Goal: Transaction & Acquisition: Purchase product/service

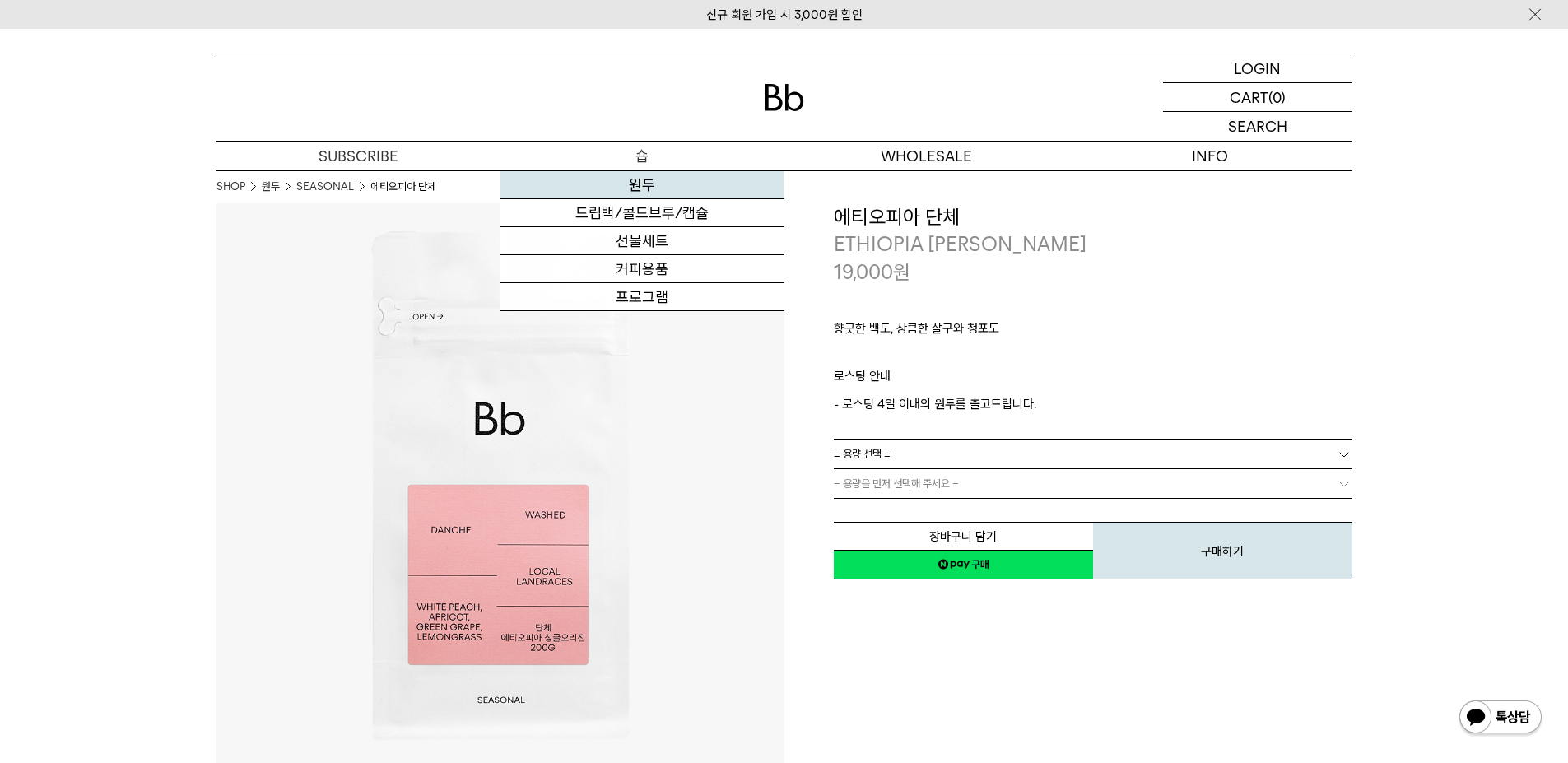
click at [659, 188] on link "원두" at bounding box center [642, 185] width 284 height 28
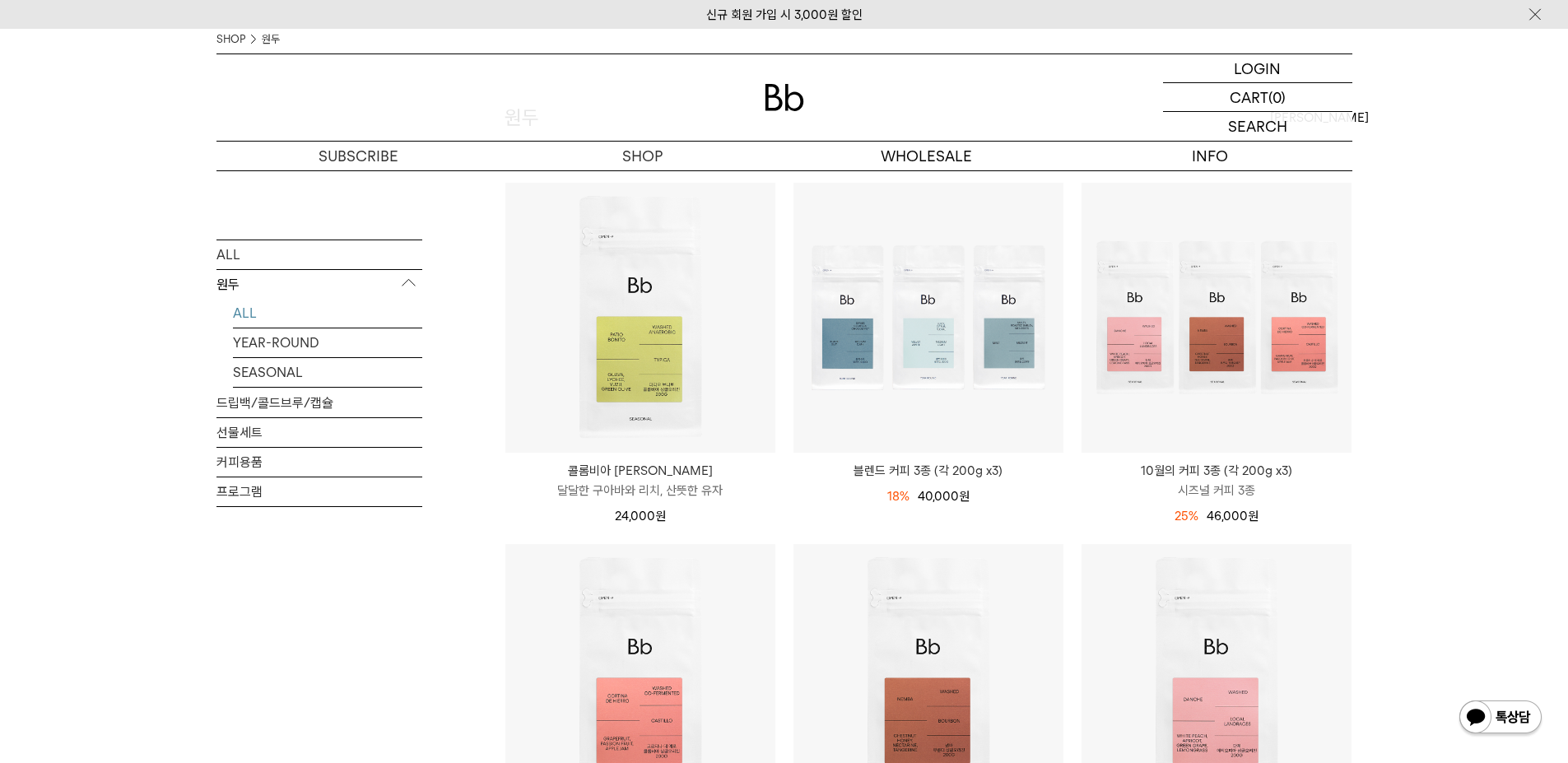
scroll to position [82, 0]
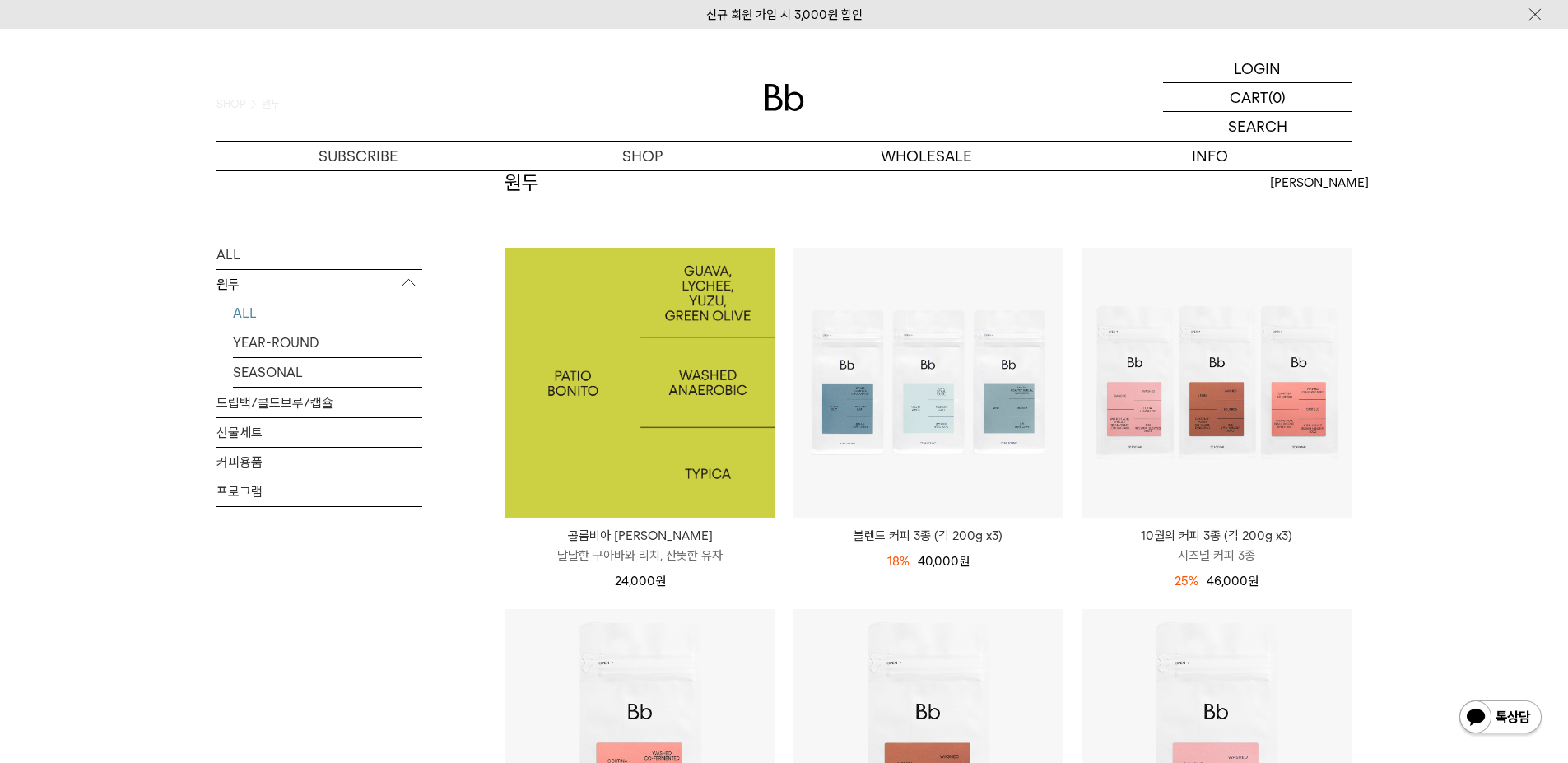
click at [605, 401] on img at bounding box center [641, 383] width 270 height 270
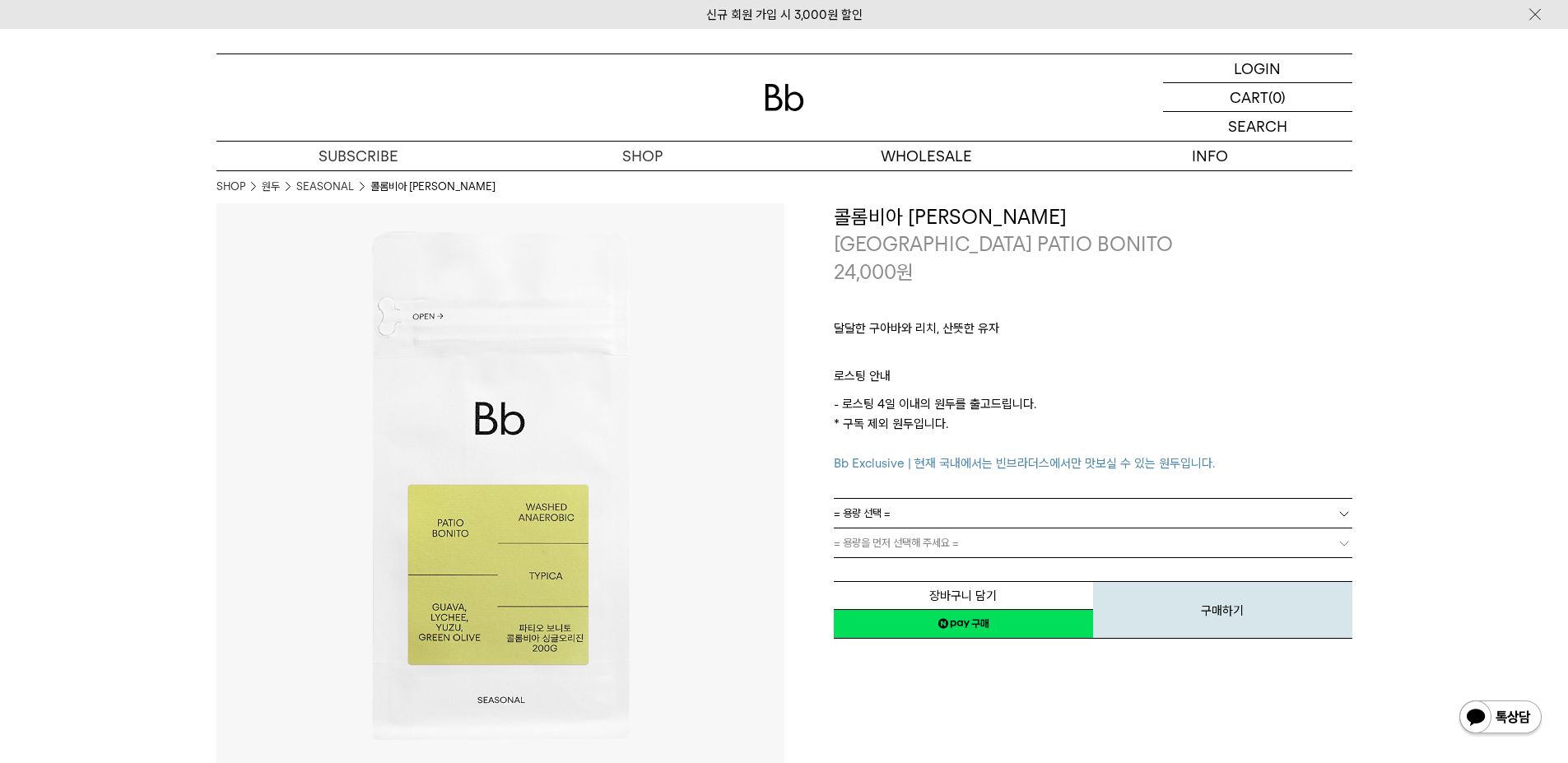
click at [1003, 507] on link "= 용량 선택 =" at bounding box center [1093, 512] width 519 height 29
click at [943, 540] on li "200g" at bounding box center [1101, 543] width 502 height 30
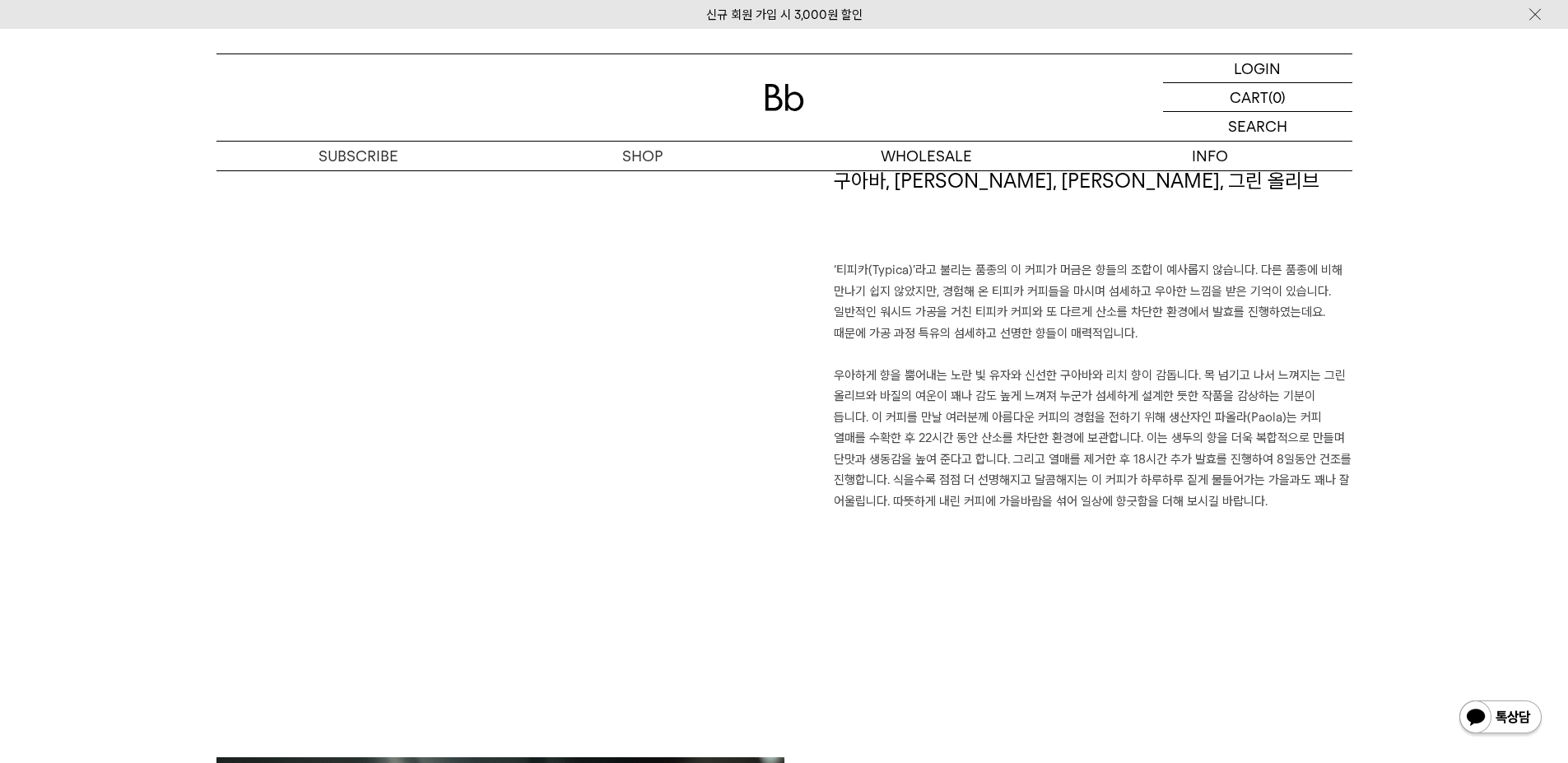
scroll to position [1152, 0]
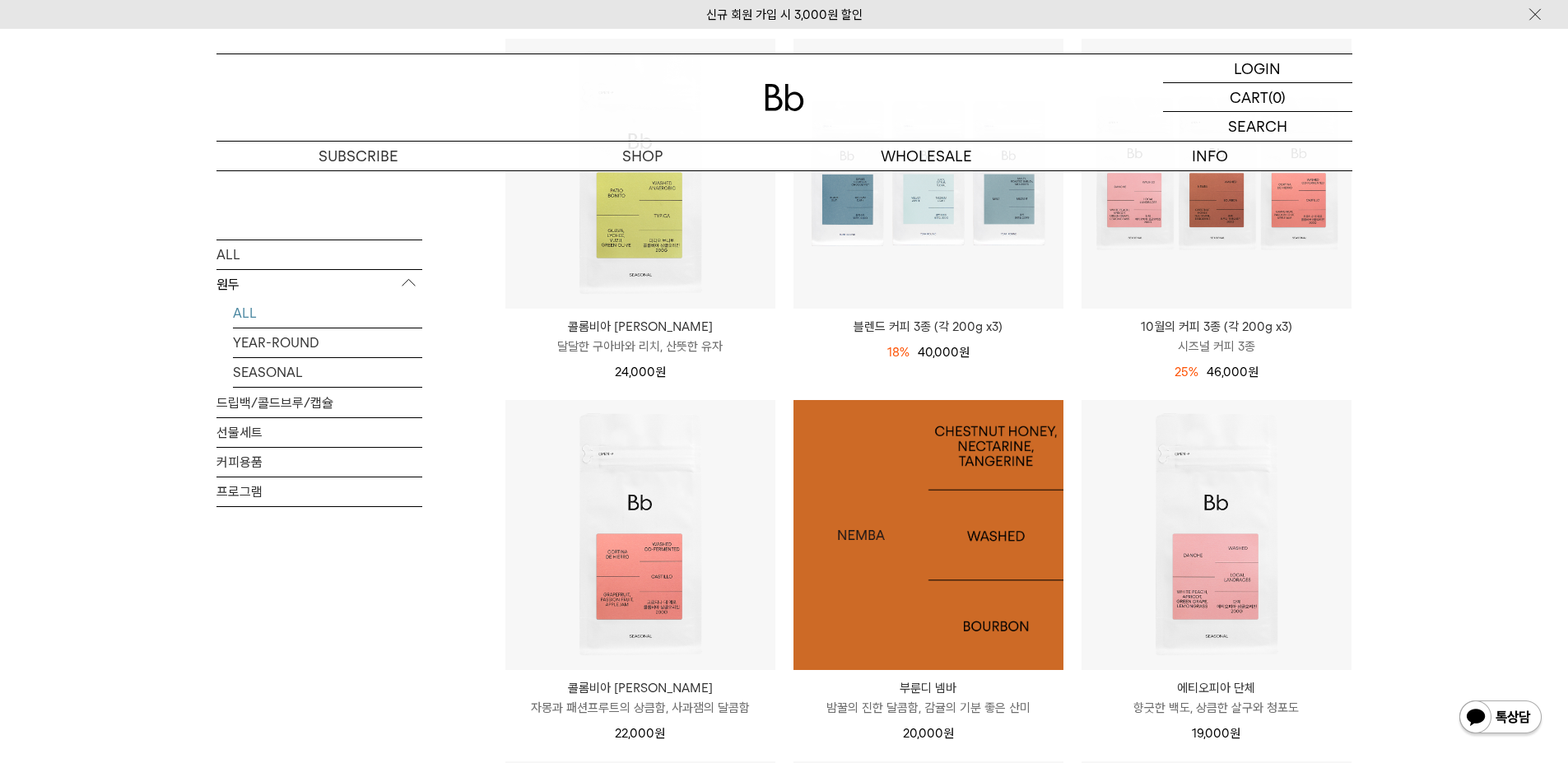
scroll to position [329, 0]
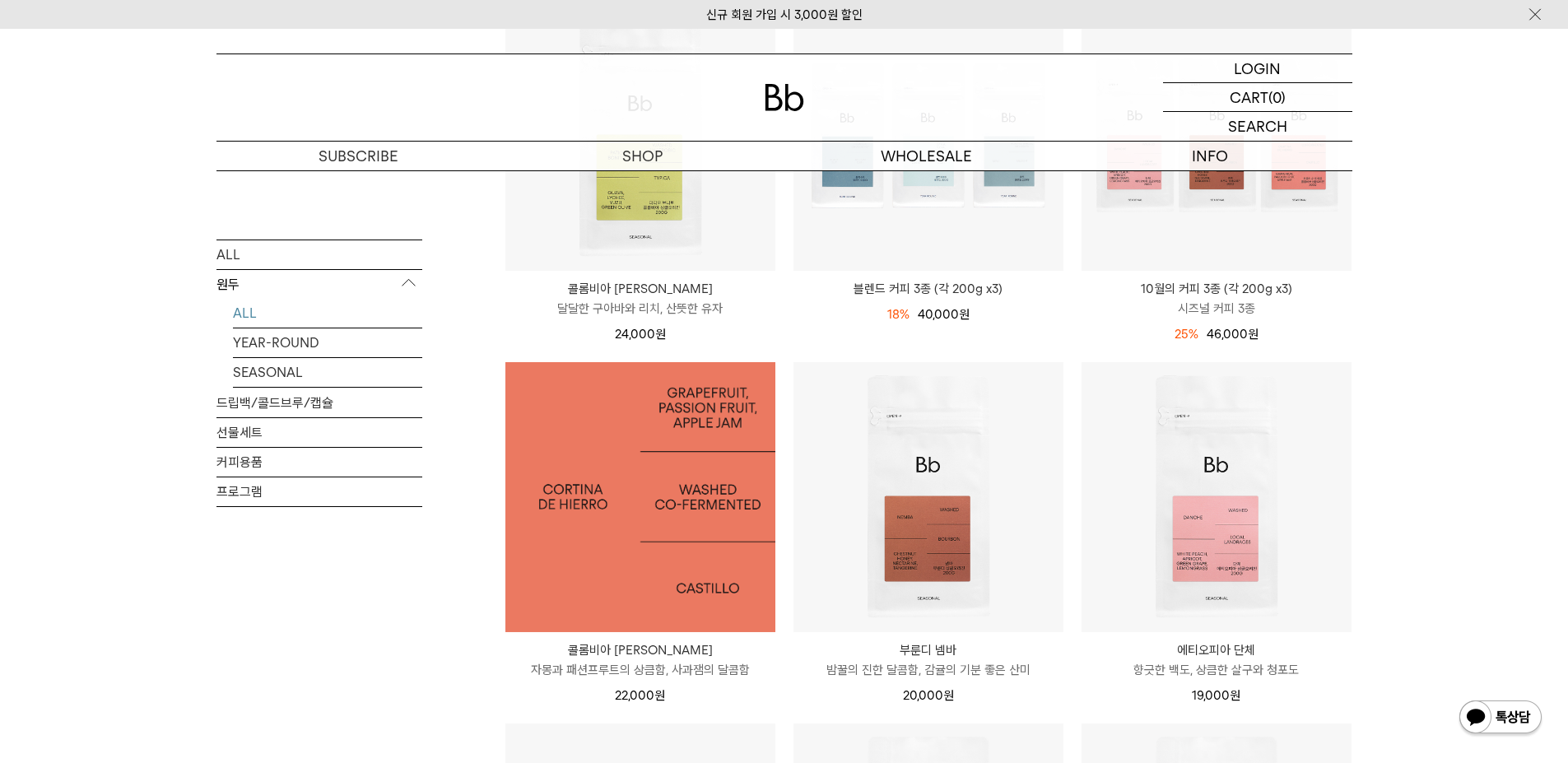
click at [635, 490] on img at bounding box center [641, 498] width 270 height 270
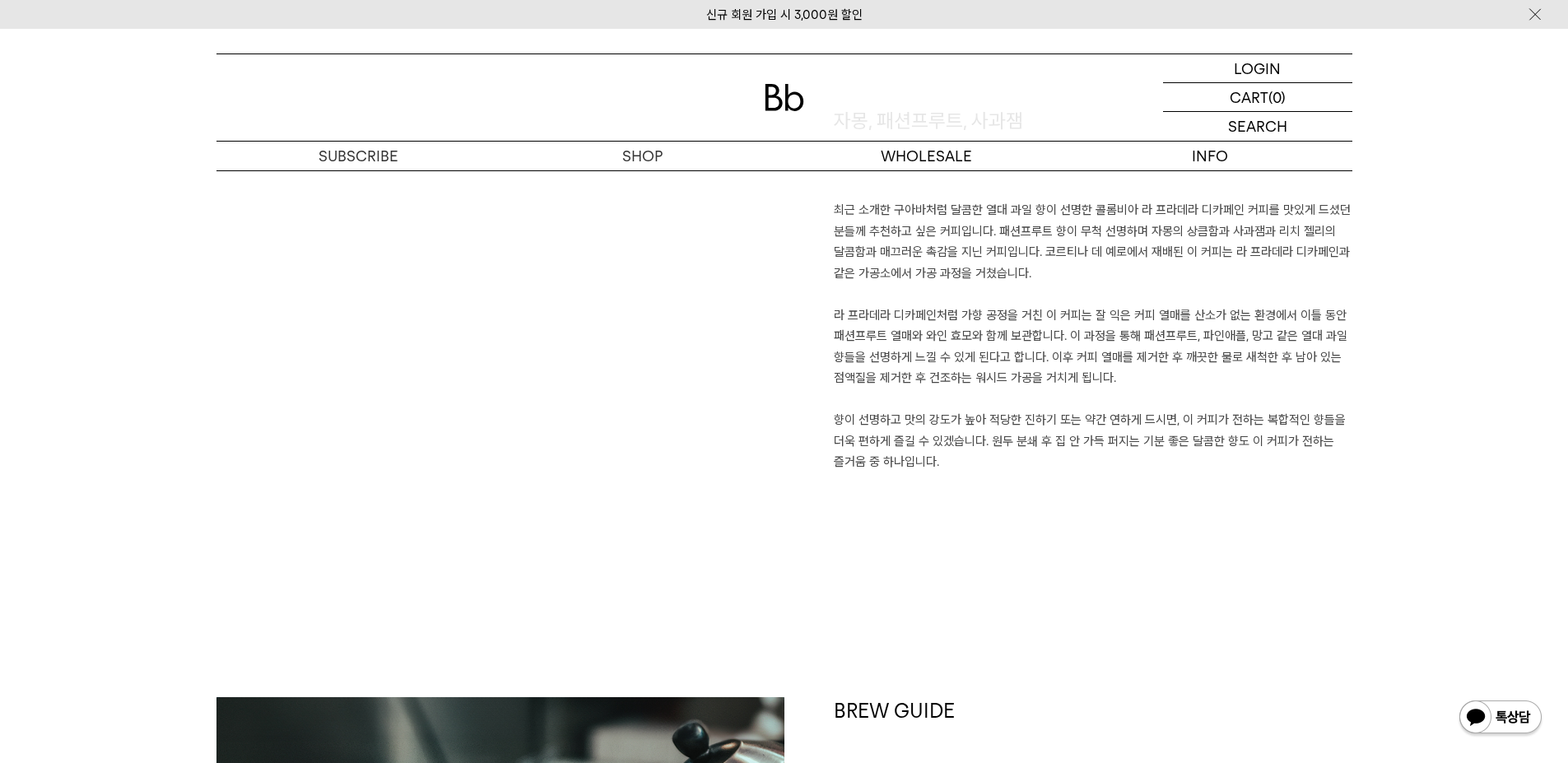
scroll to position [1235, 0]
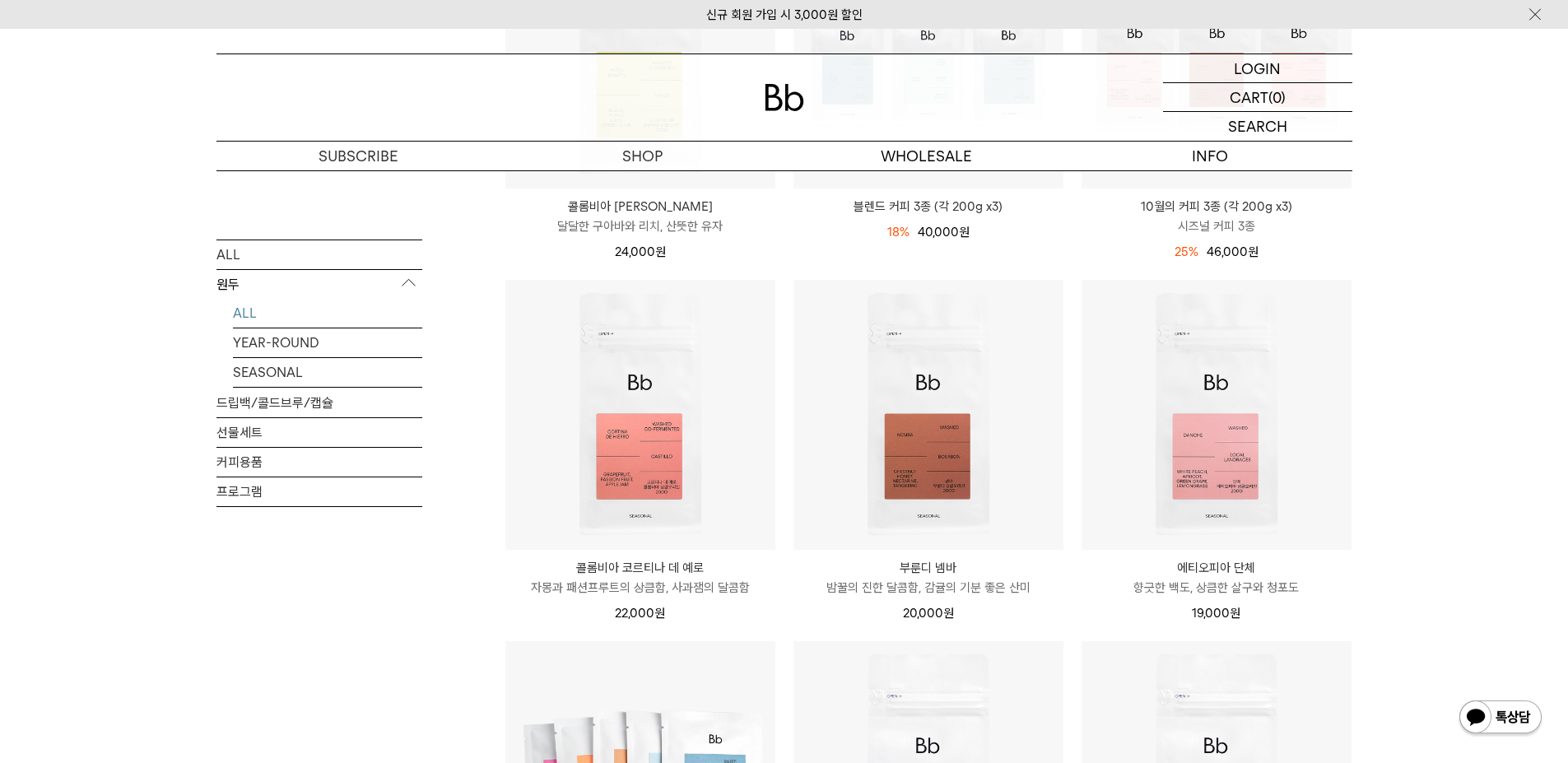
scroll to position [494, 0]
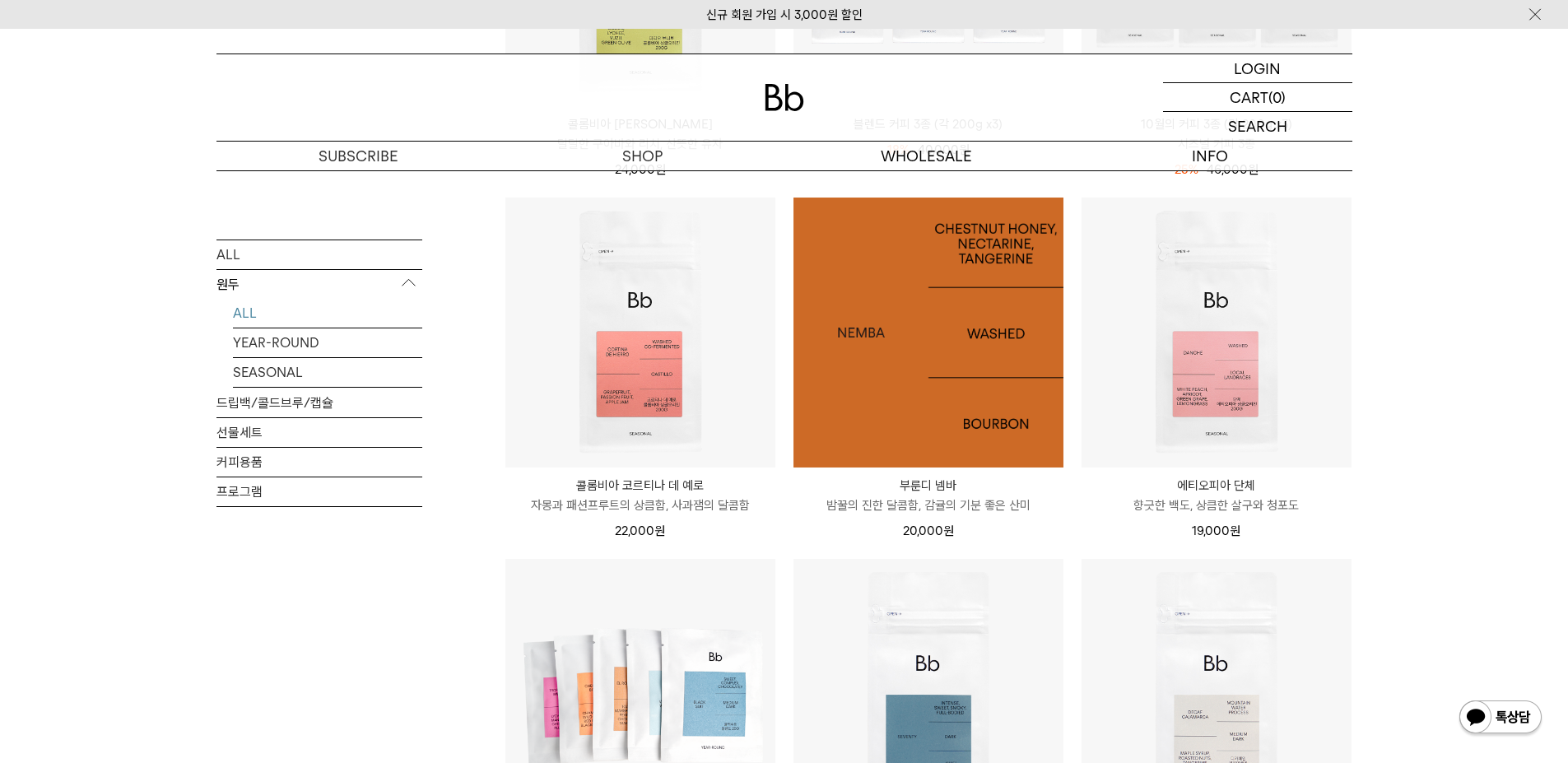
click at [962, 383] on img at bounding box center [928, 333] width 270 height 270
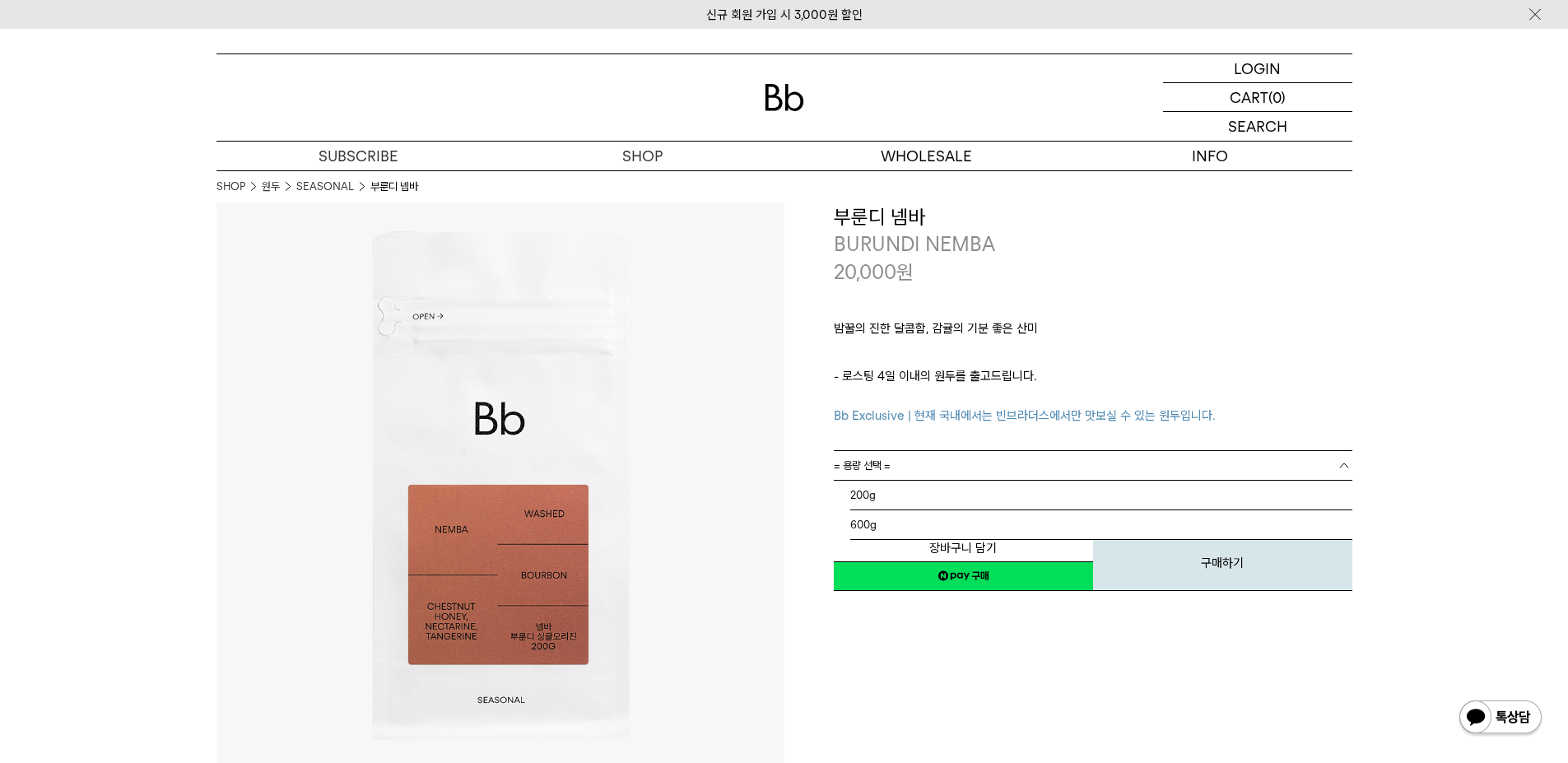
click at [1023, 459] on link "= 용량 선택 =" at bounding box center [1093, 465] width 519 height 29
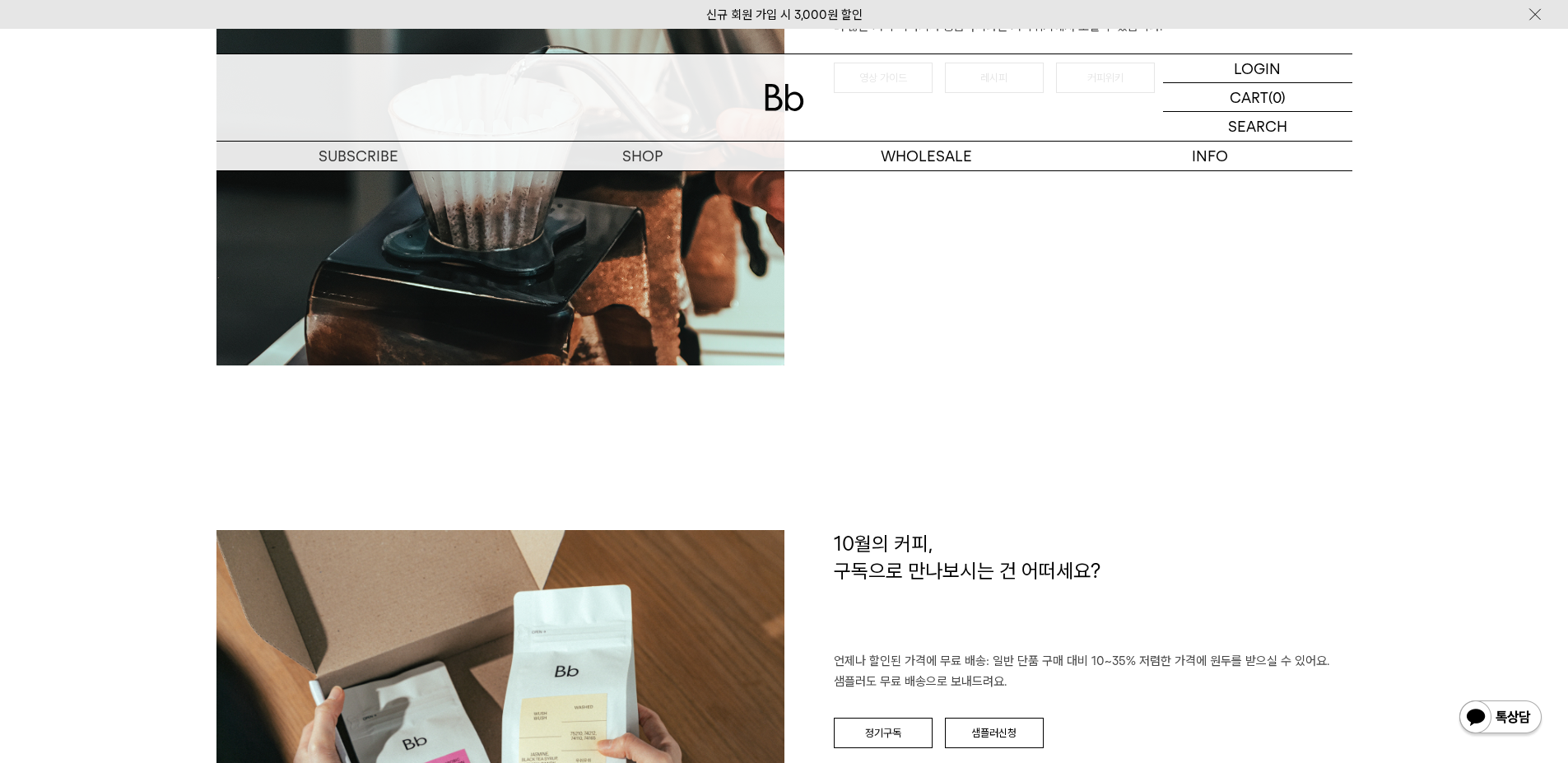
scroll to position [2306, 0]
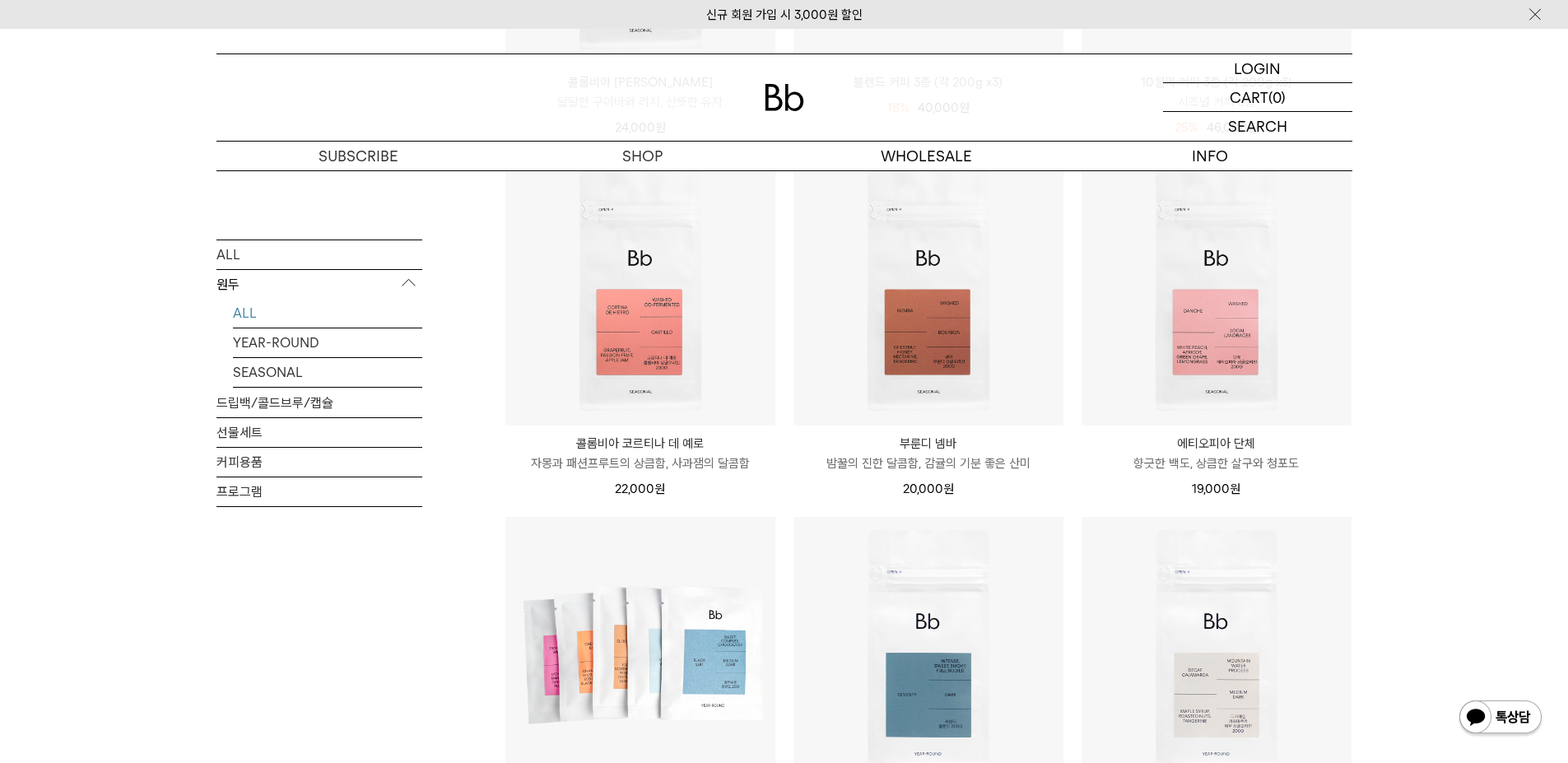
scroll to position [576, 0]
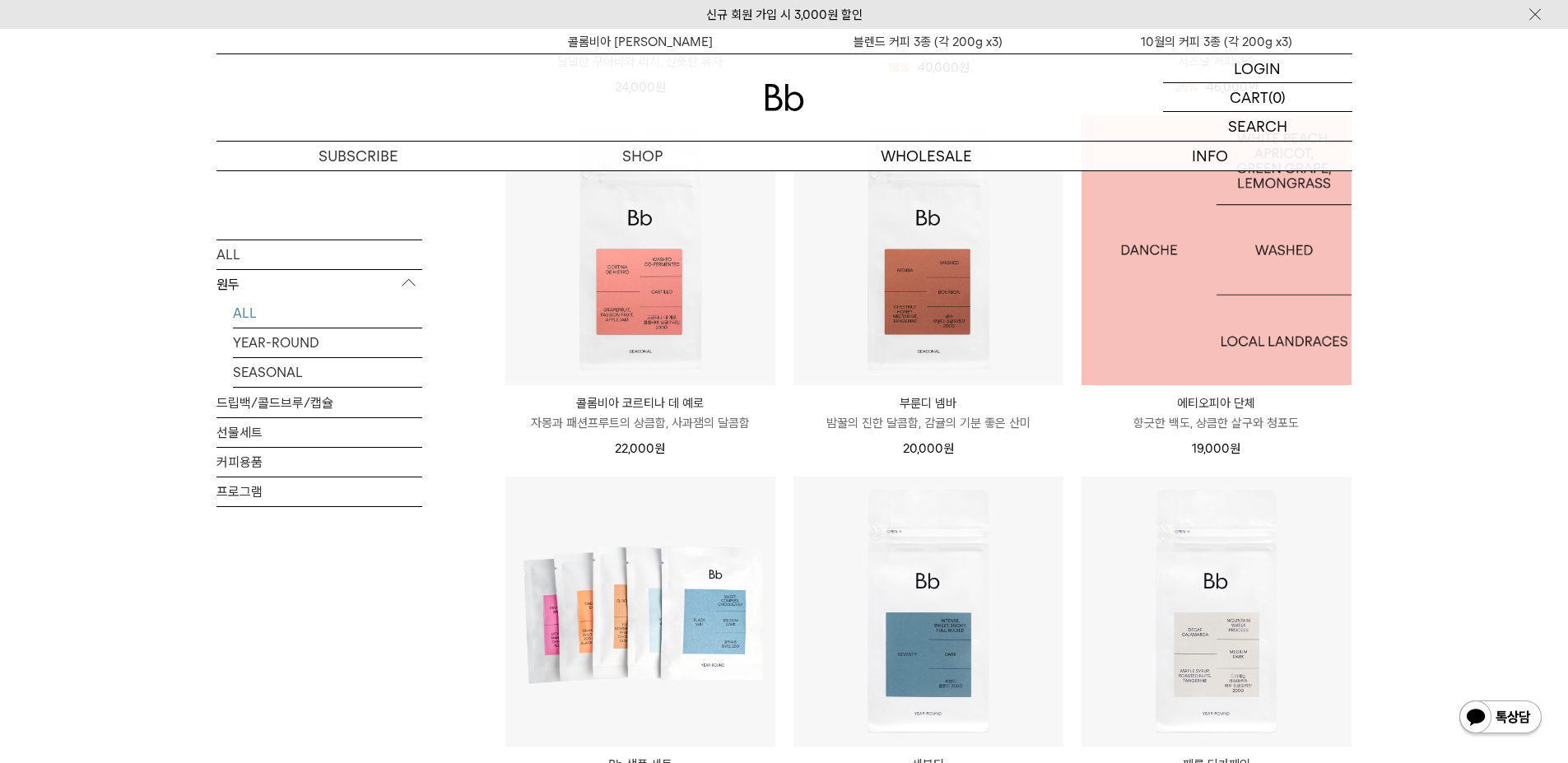
click at [1227, 325] on img at bounding box center [1217, 251] width 270 height 270
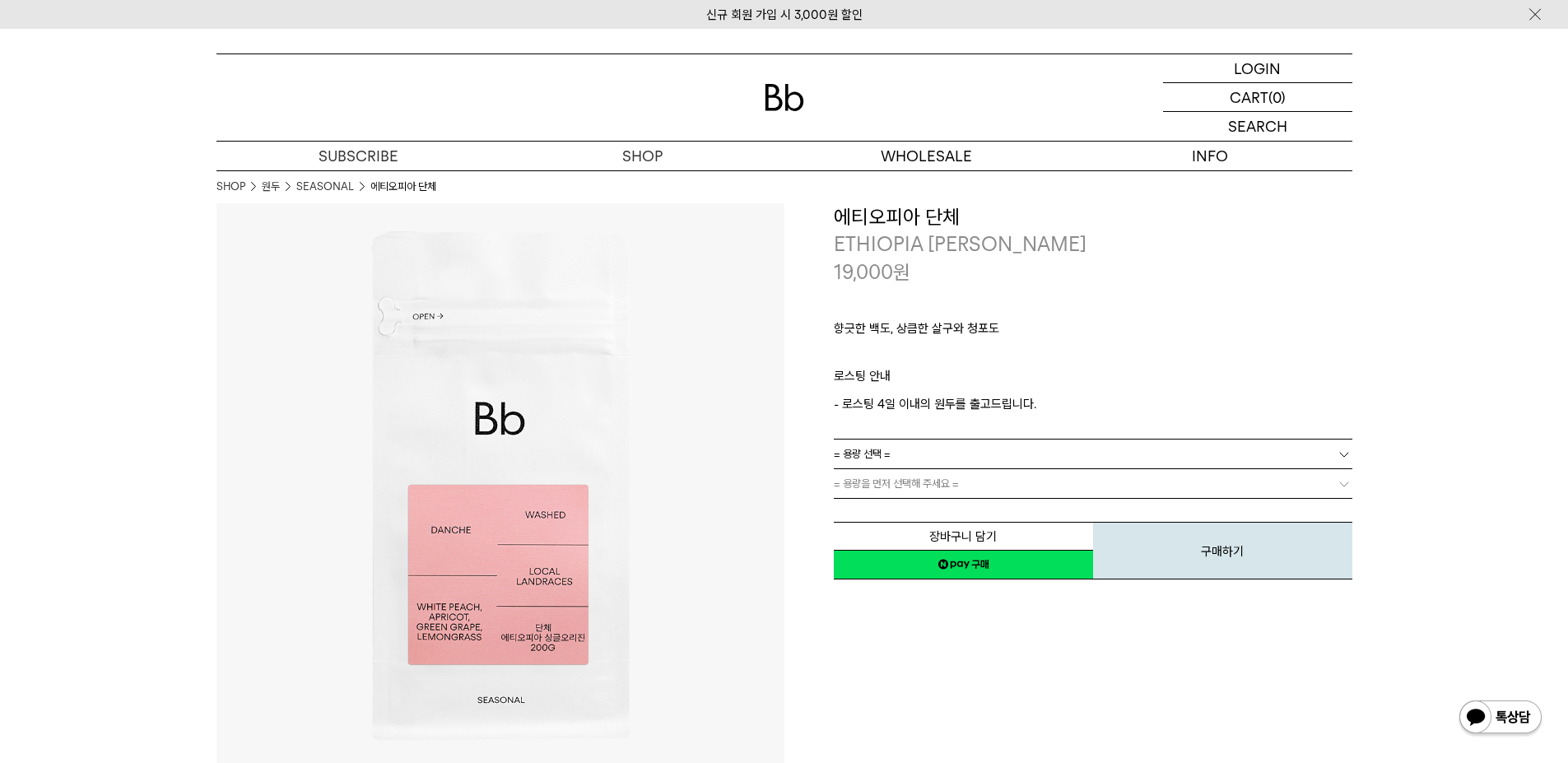
scroll to position [82, 0]
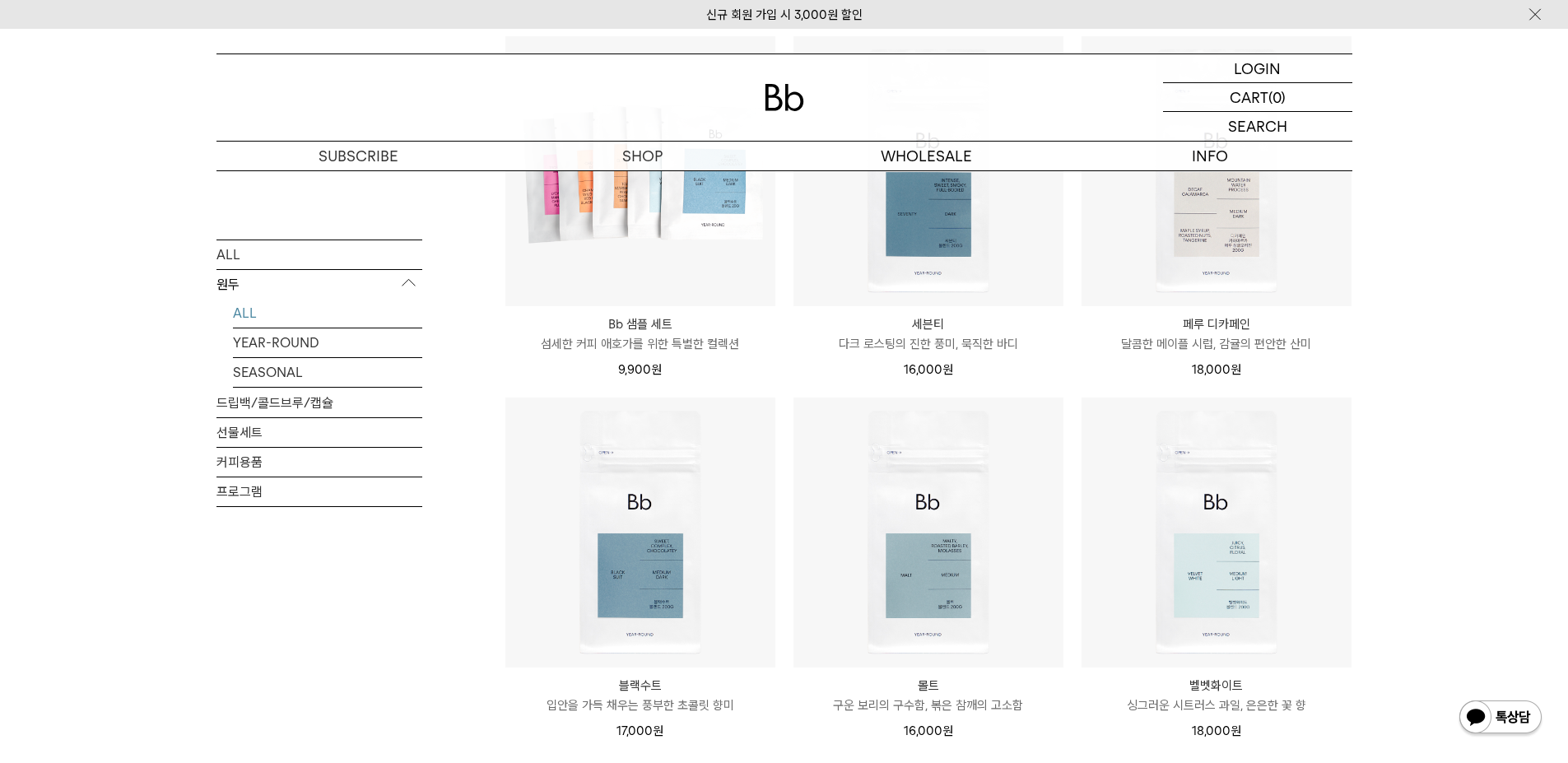
scroll to position [988, 0]
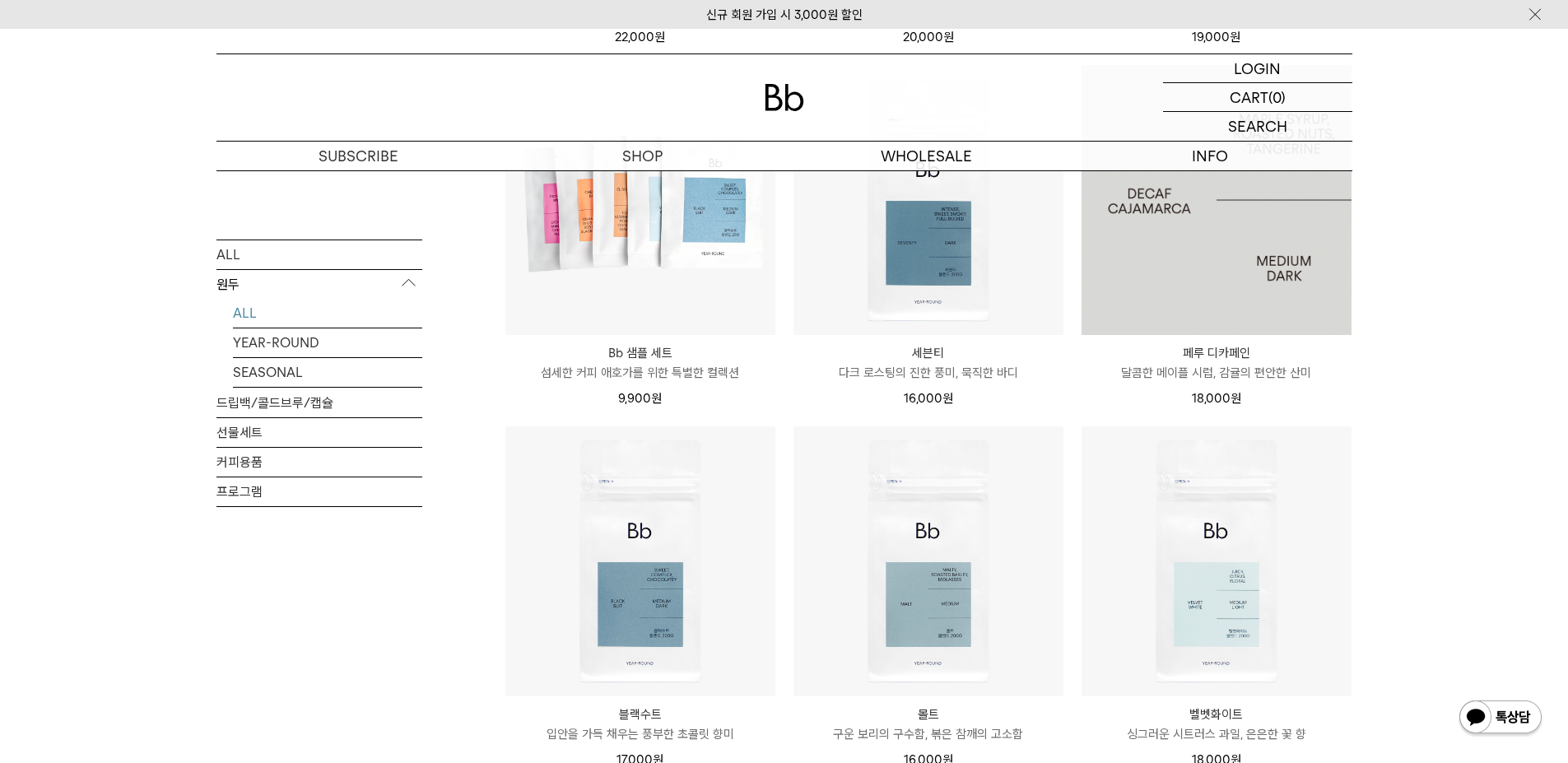
click at [1235, 305] on img at bounding box center [1217, 200] width 270 height 270
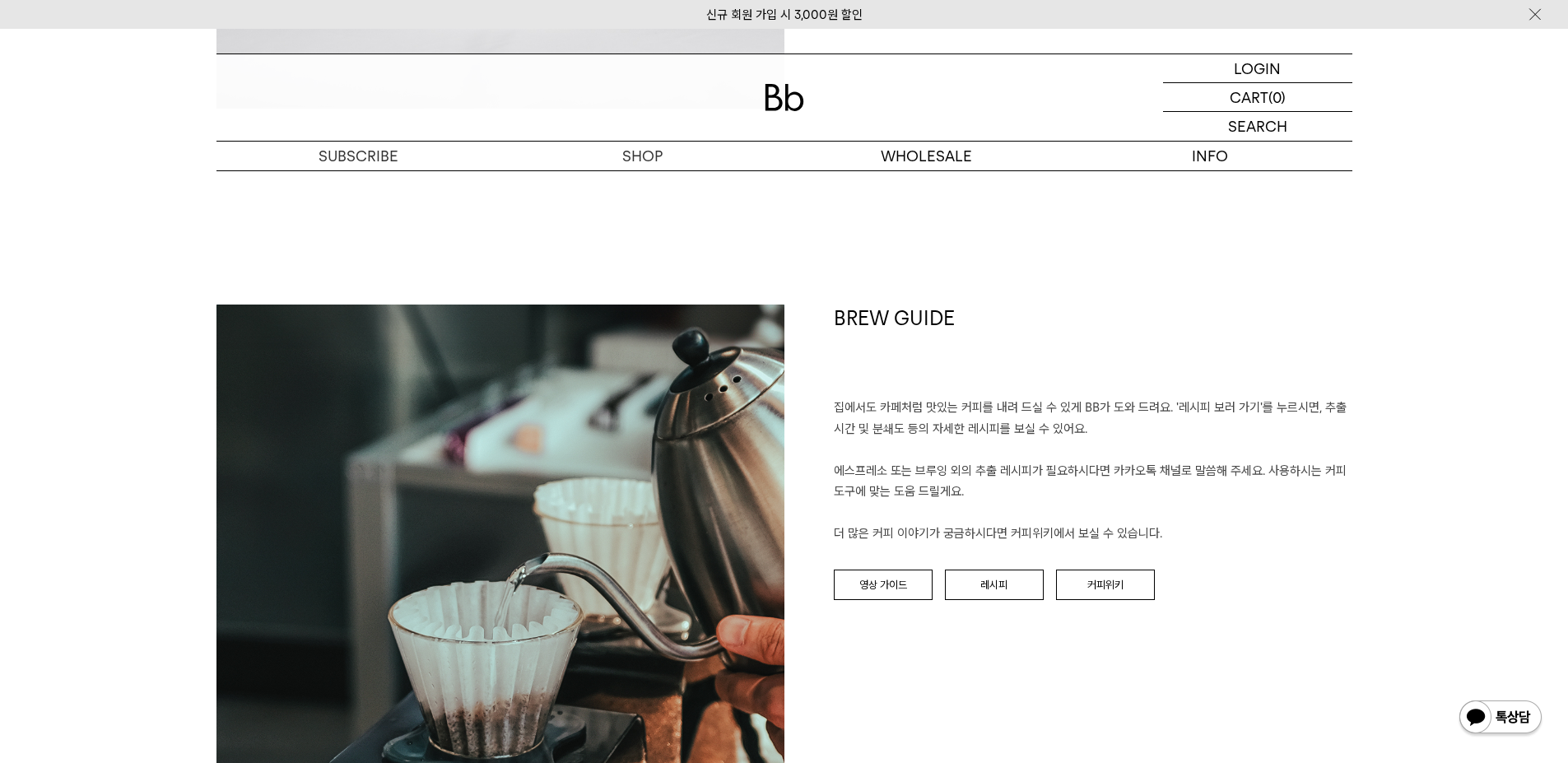
scroll to position [1811, 0]
